Goal: Transaction & Acquisition: Purchase product/service

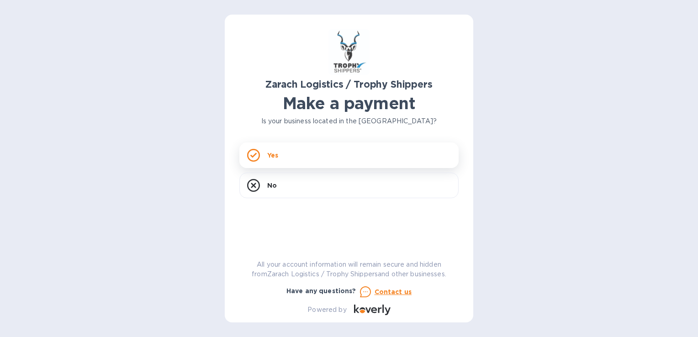
click at [309, 157] on div "Yes" at bounding box center [348, 155] width 219 height 26
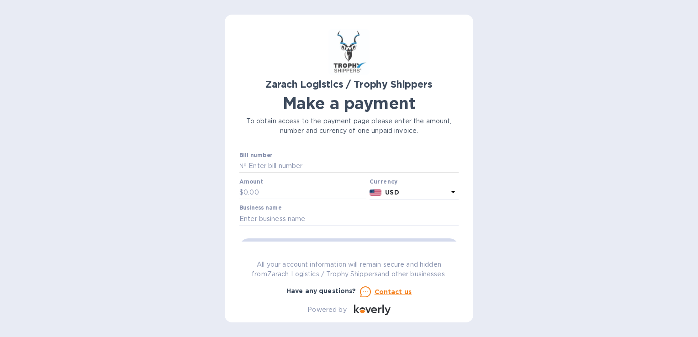
click at [278, 168] on input "text" at bounding box center [353, 166] width 212 height 14
type input "b"
click at [278, 195] on input "text" at bounding box center [304, 193] width 122 height 14
drag, startPoint x: 294, startPoint y: 165, endPoint x: 259, endPoint y: 162, distance: 35.3
click at [259, 162] on input "B00172772" at bounding box center [353, 166] width 212 height 14
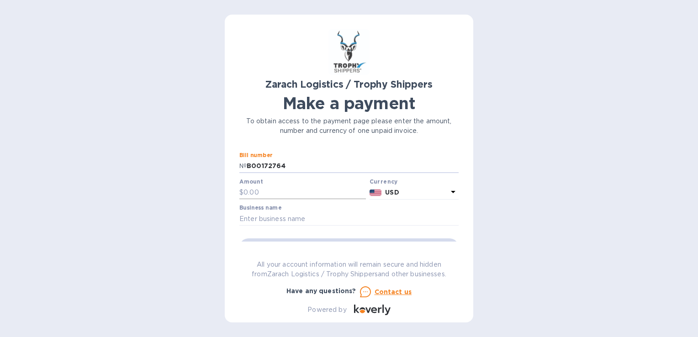
type input "B00172764"
click at [278, 192] on input "text" at bounding box center [304, 193] width 122 height 14
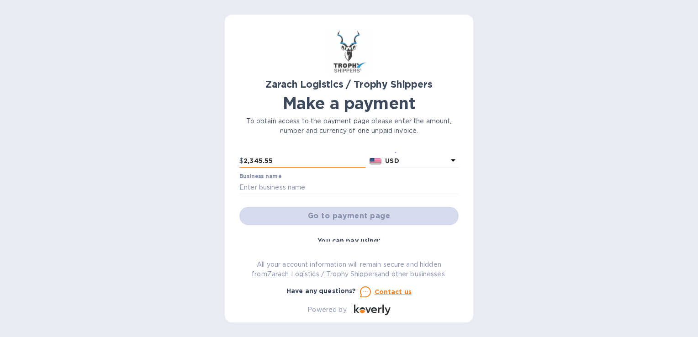
scroll to position [46, 0]
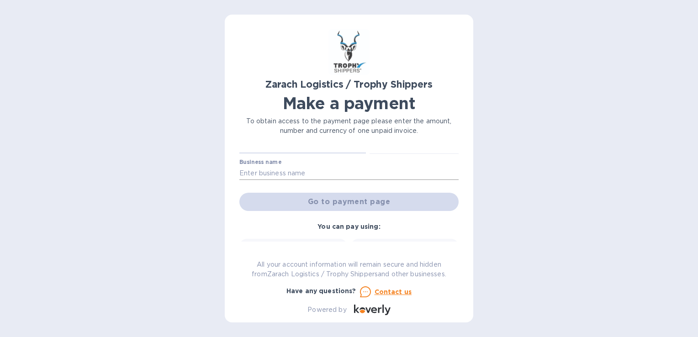
type input "2,345.55"
click at [280, 173] on input "text" at bounding box center [348, 173] width 219 height 14
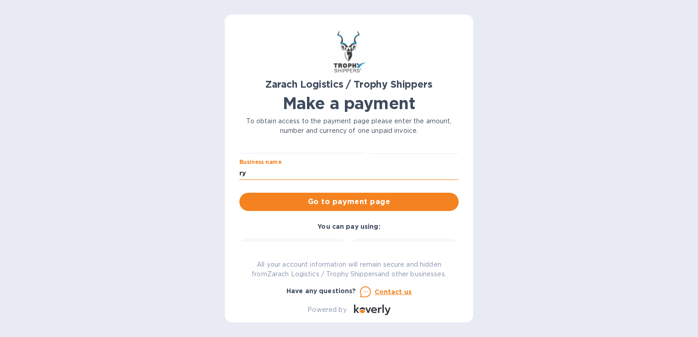
type input "r"
type input "[PERSON_NAME]"
click at [296, 198] on span "Go to payment page" at bounding box center [349, 201] width 205 height 11
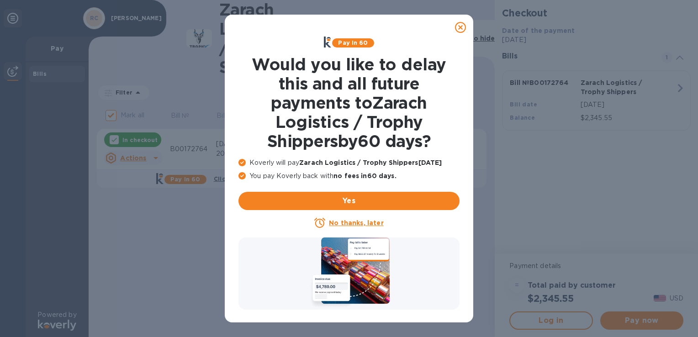
click at [338, 222] on u "No thanks, later" at bounding box center [356, 222] width 54 height 7
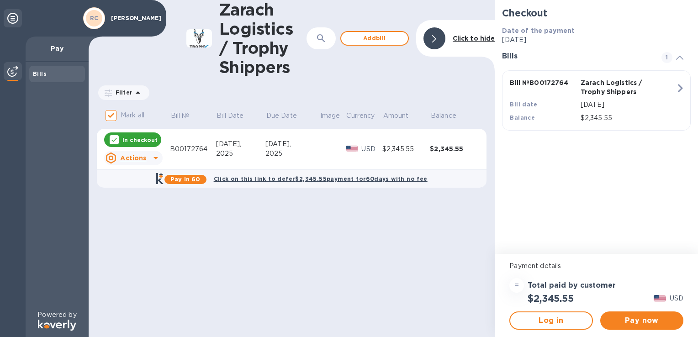
click at [250, 147] on div "[DATE]," at bounding box center [240, 144] width 49 height 10
click at [642, 319] on span "Pay now" at bounding box center [641, 320] width 68 height 11
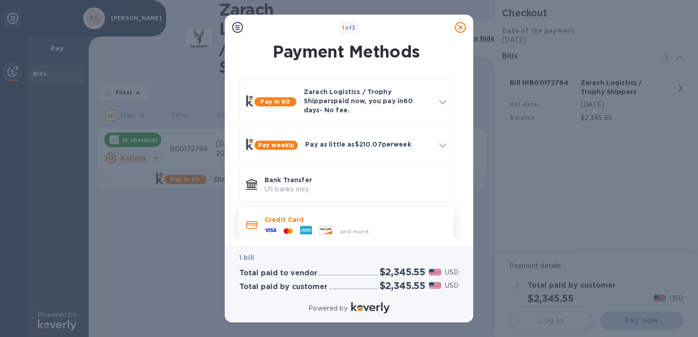
click at [387, 228] on div "Credit Card and more..." at bounding box center [355, 224] width 189 height 26
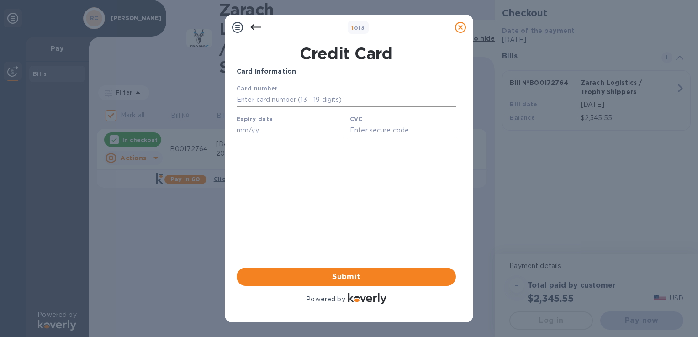
click at [270, 100] on input "text" at bounding box center [345, 100] width 219 height 14
type input "[CREDIT_CARD_NUMBER]"
click at [299, 200] on div "Card Information Your browser does not support iframes Submit Powered by" at bounding box center [345, 186] width 219 height 239
click at [292, 132] on input "text" at bounding box center [289, 130] width 106 height 14
type input "06/30"
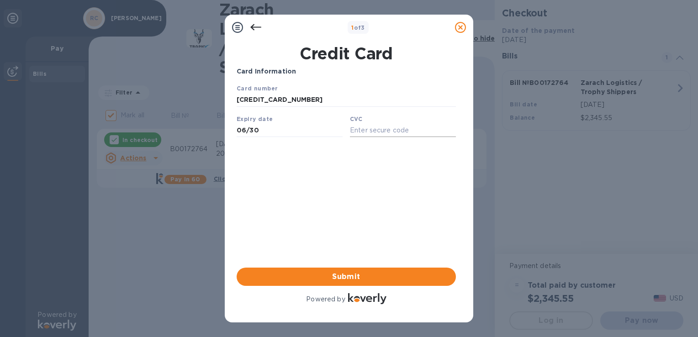
click at [376, 134] on input "text" at bounding box center [403, 130] width 106 height 14
type input "890"
click at [342, 181] on div "Card Information Your browser does not support iframes Submit Powered by" at bounding box center [345, 186] width 219 height 239
click at [357, 280] on span "Submit" at bounding box center [346, 276] width 205 height 11
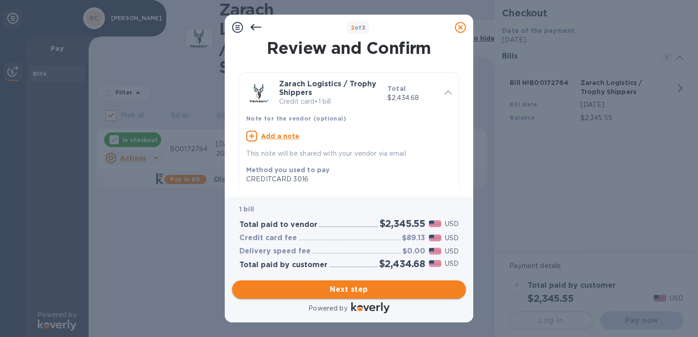
click at [362, 288] on span "Next step" at bounding box center [348, 289] width 219 height 11
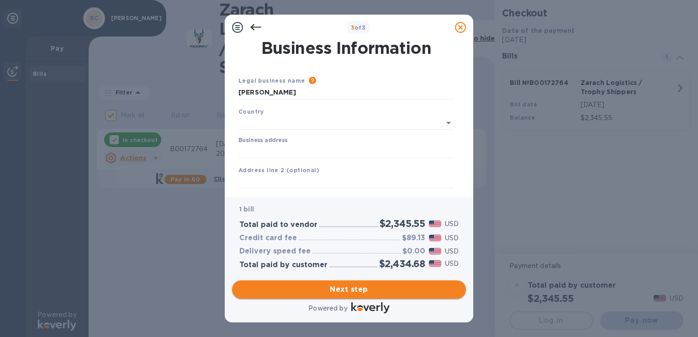
type input "[GEOGRAPHIC_DATA]"
click at [257, 30] on icon at bounding box center [255, 27] width 11 height 11
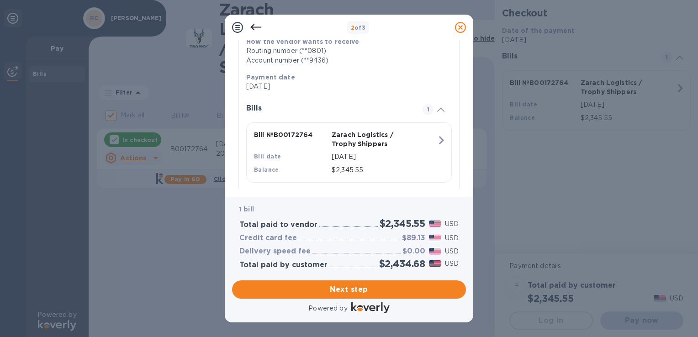
scroll to position [170, 0]
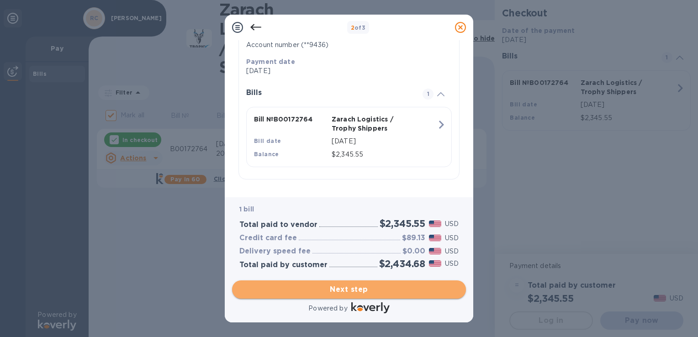
drag, startPoint x: 338, startPoint y: 292, endPoint x: 342, endPoint y: 289, distance: 5.8
click at [338, 292] on span "Next step" at bounding box center [348, 289] width 219 height 11
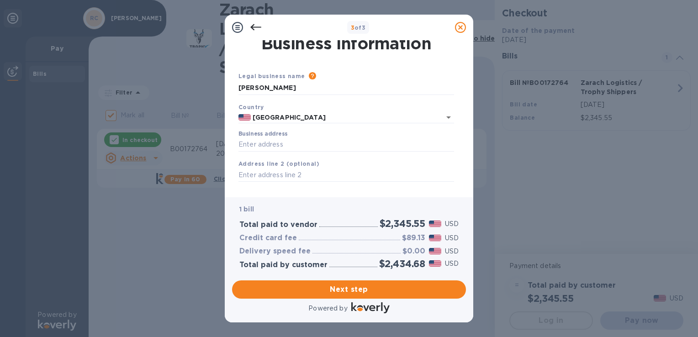
scroll to position [0, 0]
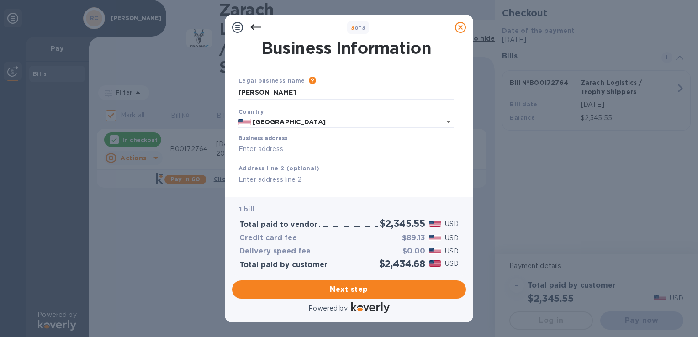
click at [321, 151] on input "Business address" at bounding box center [345, 149] width 215 height 14
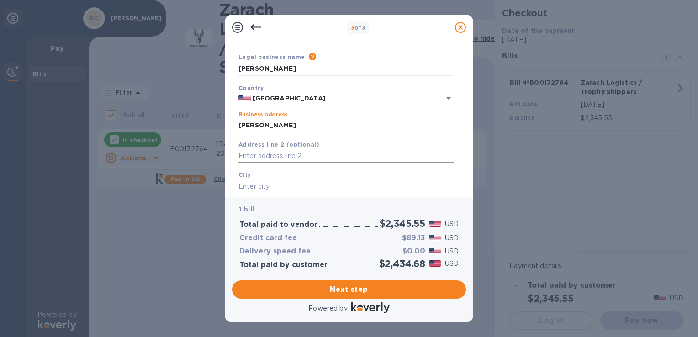
scroll to position [46, 0]
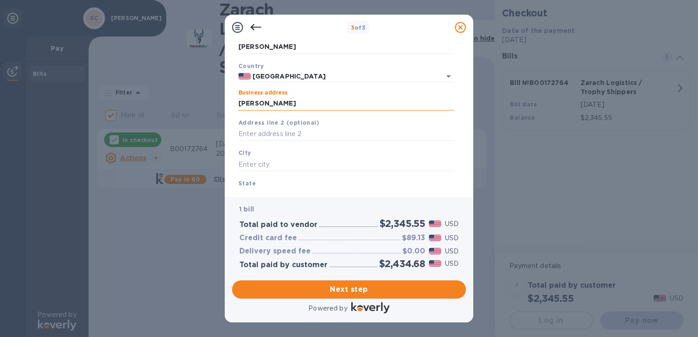
click at [320, 105] on input "[PERSON_NAME]" at bounding box center [345, 104] width 215 height 14
click at [321, 105] on input "[PERSON_NAME]" at bounding box center [345, 104] width 215 height 14
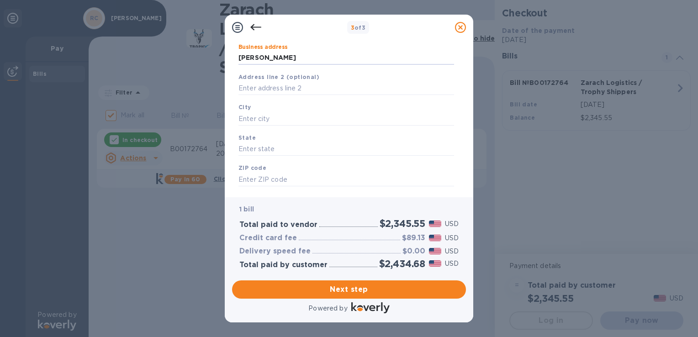
scroll to position [0, 0]
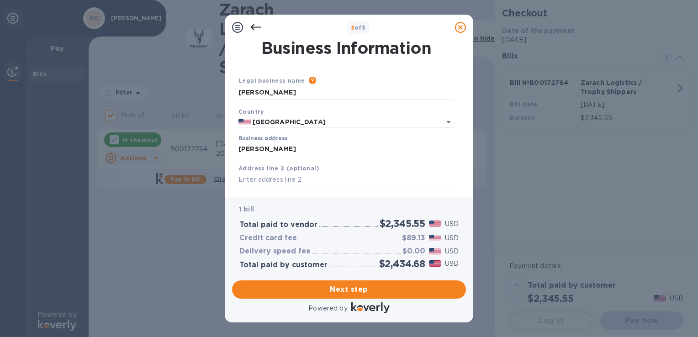
click at [285, 73] on div "Legal business name Please provide the legal name that appears on your SS-4 for…" at bounding box center [346, 172] width 223 height 227
drag, startPoint x: 285, startPoint y: 73, endPoint x: 292, endPoint y: 87, distance: 15.7
click at [292, 87] on input "[PERSON_NAME]" at bounding box center [345, 93] width 215 height 14
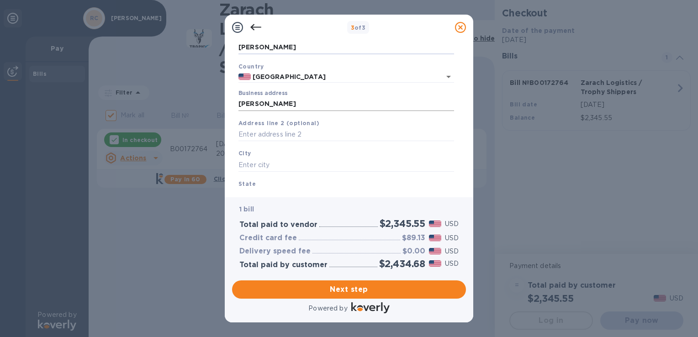
scroll to position [46, 0]
drag, startPoint x: 310, startPoint y: 103, endPoint x: 227, endPoint y: 101, distance: 82.7
click at [231, 100] on div "Business Information Legal business name Please provide the legal name that app…" at bounding box center [349, 118] width 248 height 157
type input "1192 FM 1052"
click at [273, 161] on input "text" at bounding box center [345, 165] width 215 height 14
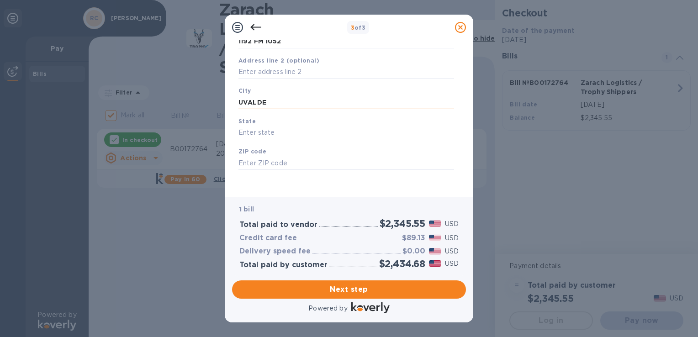
scroll to position [110, 0]
type input "UVALDE"
click at [274, 136] on input "text" at bounding box center [345, 131] width 215 height 14
type input "[US_STATE]"
click at [289, 162] on input "text" at bounding box center [345, 161] width 215 height 14
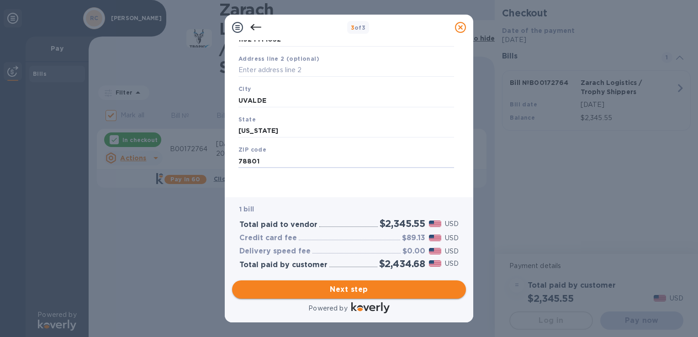
type input "78801"
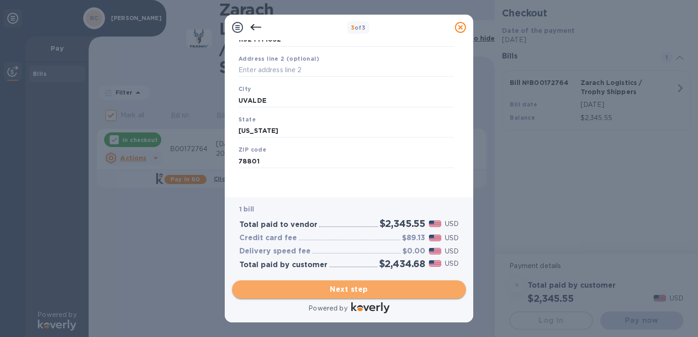
drag, startPoint x: 344, startPoint y: 290, endPoint x: 336, endPoint y: 277, distance: 16.0
click at [344, 288] on span "Next step" at bounding box center [348, 289] width 219 height 11
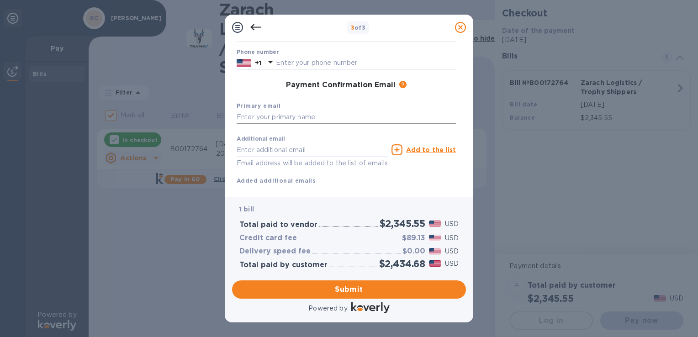
click at [345, 112] on input "text" at bounding box center [345, 117] width 219 height 14
click at [297, 65] on input "text" at bounding box center [366, 63] width 180 height 14
click at [264, 115] on input "text" at bounding box center [345, 117] width 219 height 14
type input "[EMAIL_ADDRESS][DOMAIN_NAME]"
type input "[PERSON_NAME]"
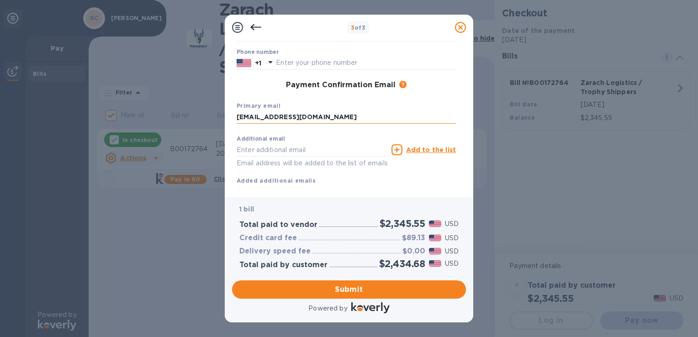
type input "[PERSON_NAME]"
type input "7135031987"
type input "[EMAIL_ADDRESS][DOMAIN_NAME]"
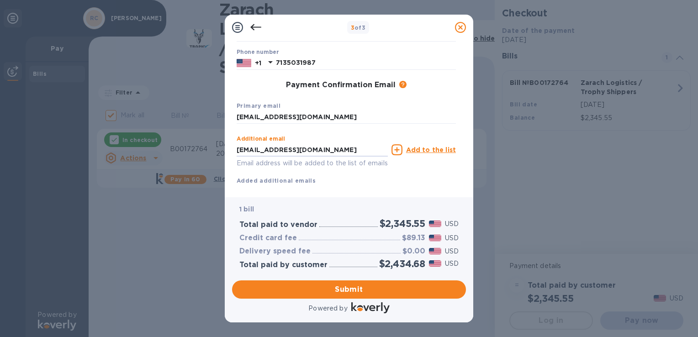
drag, startPoint x: 362, startPoint y: 151, endPoint x: 215, endPoint y: 138, distance: 147.1
click at [215, 138] on div "3 of 3 Payment Contact Information First name [PERSON_NAME] Last name [PERSON_N…" at bounding box center [349, 168] width 698 height 337
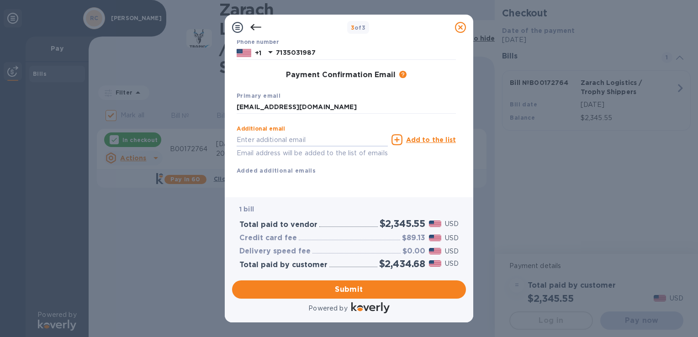
scroll to position [131, 0]
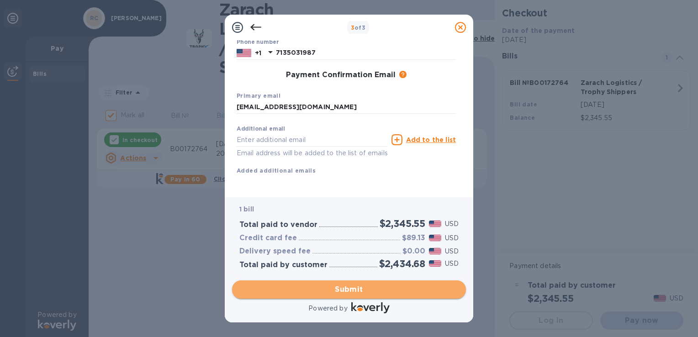
click at [352, 288] on span "Submit" at bounding box center [348, 289] width 219 height 11
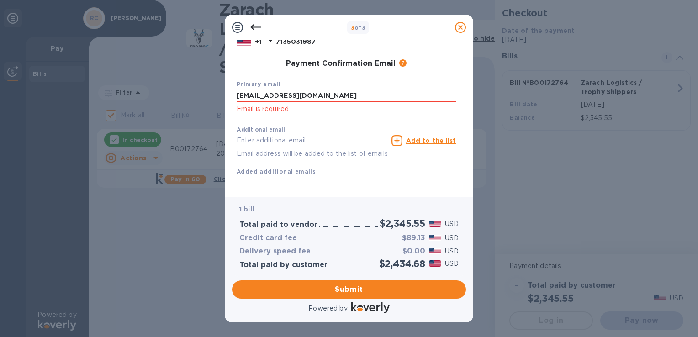
click at [344, 131] on div "Additional email Email address will be added to the list of emails" at bounding box center [311, 142] width 151 height 33
click at [332, 99] on input "[EMAIL_ADDRESS][DOMAIN_NAME]" at bounding box center [345, 96] width 219 height 14
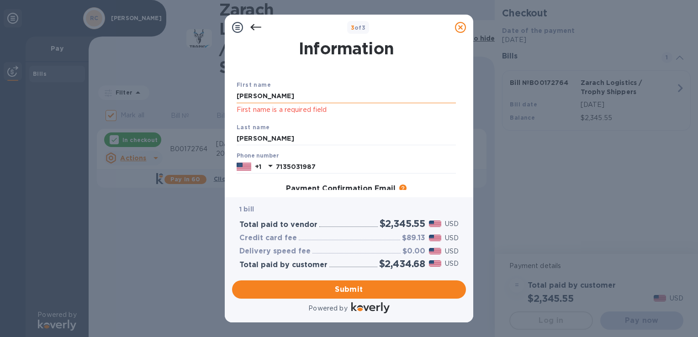
scroll to position [0, 0]
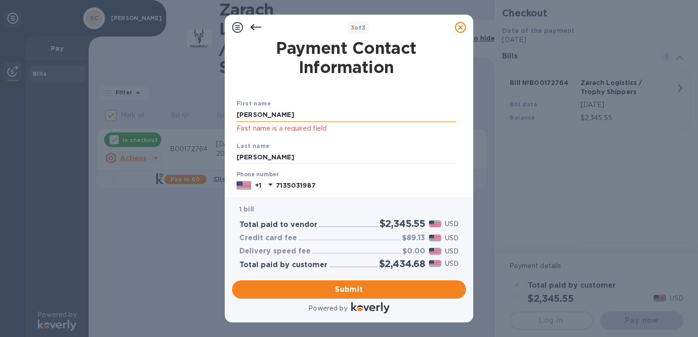
click at [328, 114] on input "[PERSON_NAME]" at bounding box center [345, 115] width 219 height 14
click at [239, 137] on div "First name [PERSON_NAME] First name is a required field" at bounding box center [346, 116] width 226 height 42
click at [278, 158] on input "[PERSON_NAME]" at bounding box center [345, 158] width 219 height 14
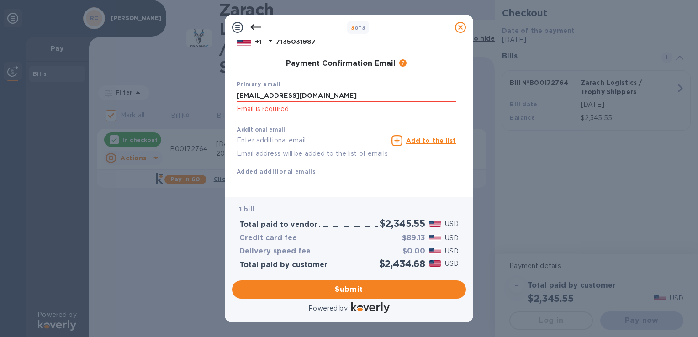
scroll to position [156, 0]
click at [417, 163] on div "Additional email Email address will be added to the list of emails Add to the l…" at bounding box center [345, 148] width 219 height 54
click at [357, 289] on span "Submit" at bounding box center [348, 289] width 219 height 11
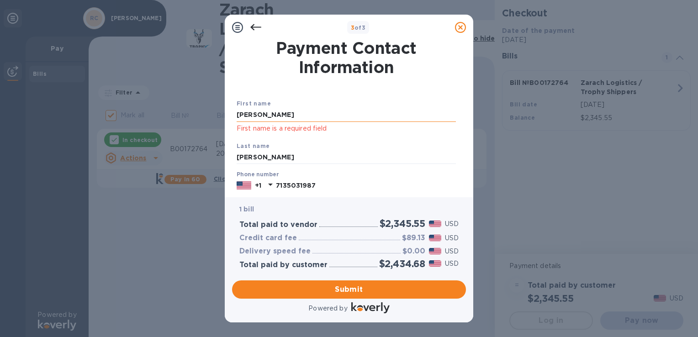
click at [297, 111] on input "[PERSON_NAME]" at bounding box center [345, 115] width 219 height 14
click at [297, 112] on input "[PERSON_NAME]" at bounding box center [345, 115] width 219 height 14
type input "[PERSON_NAME]"
click at [293, 114] on input "[PERSON_NAME]" at bounding box center [345, 115] width 219 height 14
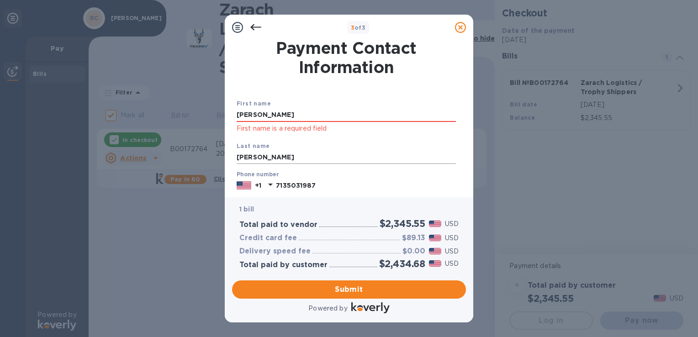
click at [242, 152] on input "[PERSON_NAME]" at bounding box center [345, 158] width 219 height 14
click at [262, 163] on input "[PERSON_NAME]" at bounding box center [345, 158] width 219 height 14
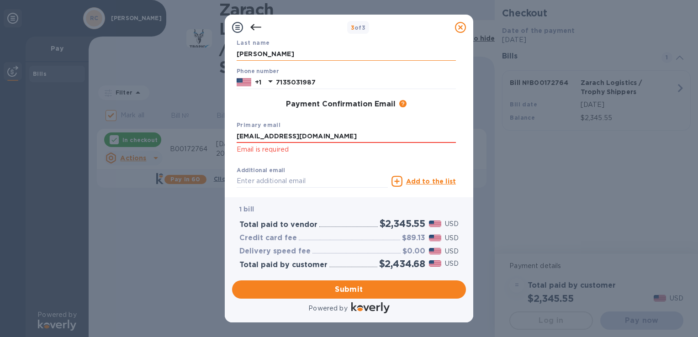
scroll to position [137, 0]
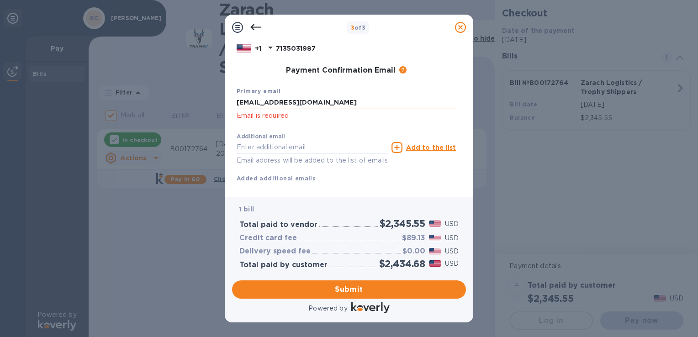
click at [278, 101] on input "[EMAIL_ADDRESS][DOMAIN_NAME]" at bounding box center [345, 103] width 219 height 14
click at [368, 100] on input "[EMAIL_ADDRESS][DOMAIN_NAME]" at bounding box center [345, 103] width 219 height 14
click at [365, 100] on input "[EMAIL_ADDRESS][DOMAIN_NAME]" at bounding box center [345, 103] width 219 height 14
type input "[EMAIL_ADDRESS][DOMAIN_NAME]"
click at [246, 122] on div "Primary email [EMAIL_ADDRESS][DOMAIN_NAME] Email is required" at bounding box center [346, 104] width 226 height 42
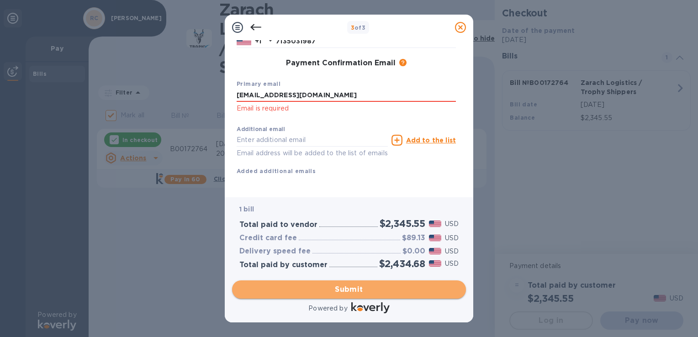
click at [354, 291] on span "Submit" at bounding box center [348, 289] width 219 height 11
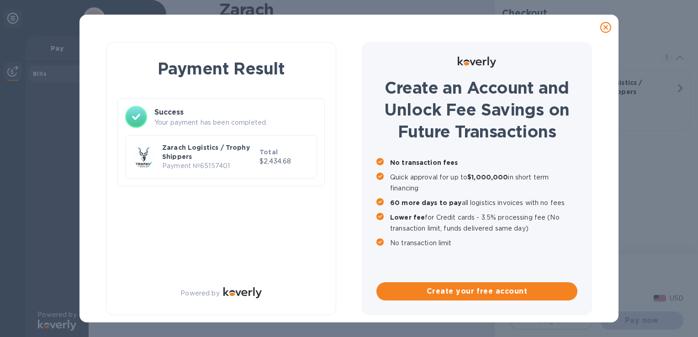
checkbox input "false"
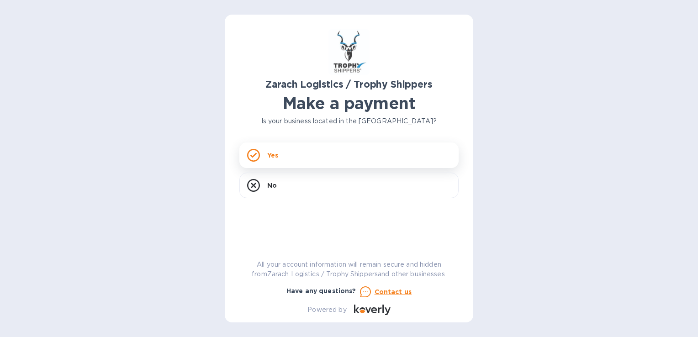
click at [303, 161] on div "Yes" at bounding box center [348, 155] width 219 height 26
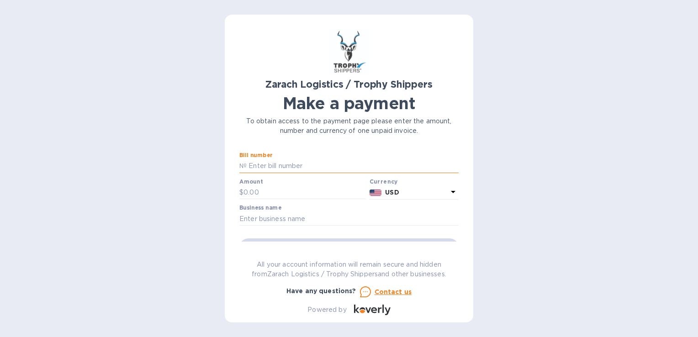
click at [288, 165] on input "text" at bounding box center [353, 166] width 212 height 14
type input "B00172767"
click at [278, 195] on input "text" at bounding box center [304, 193] width 122 height 14
type input "1,222.55"
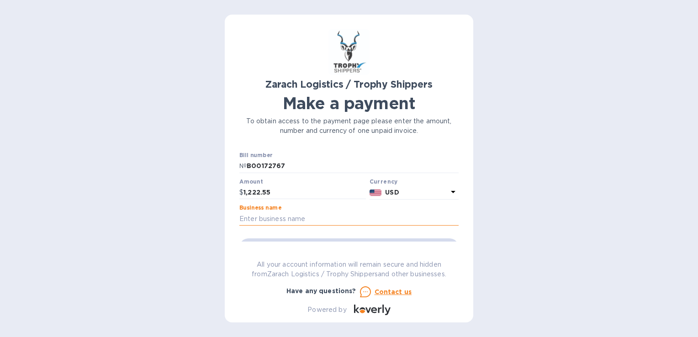
click at [272, 220] on input "text" at bounding box center [348, 219] width 219 height 14
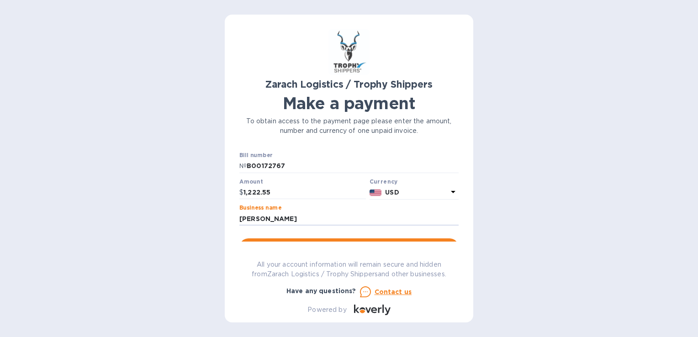
scroll to position [46, 0]
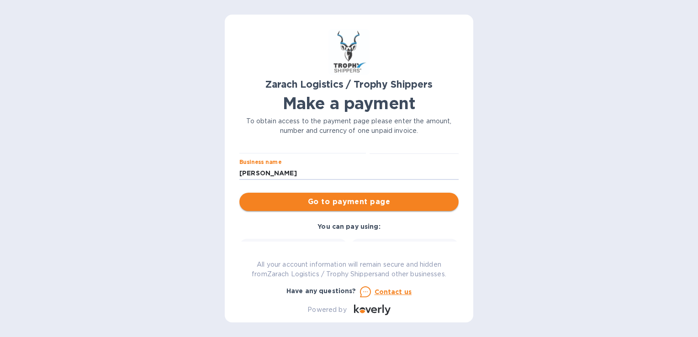
type input "JAMES COMBS"
click at [290, 203] on span "Go to payment page" at bounding box center [349, 201] width 205 height 11
